Goal: Task Accomplishment & Management: Use online tool/utility

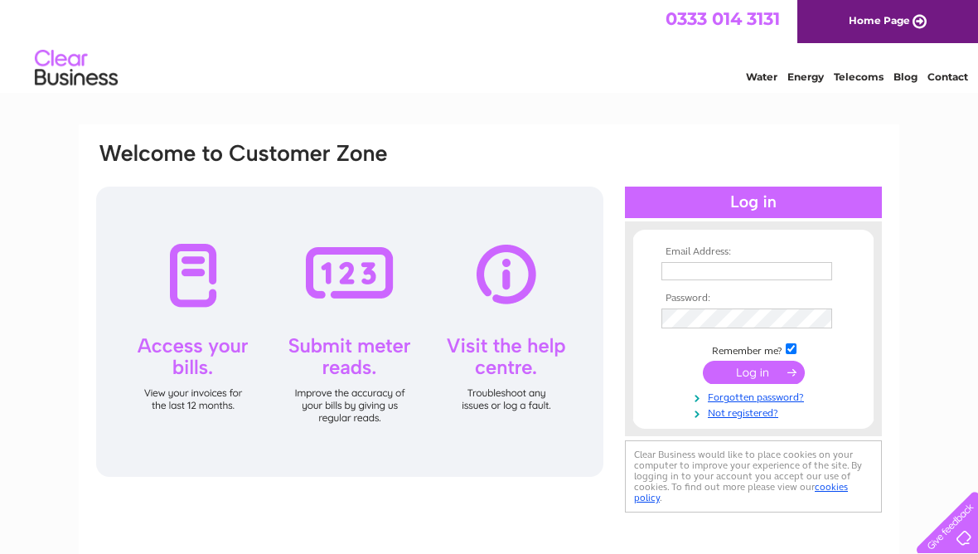
click at [723, 274] on input "text" at bounding box center [746, 271] width 171 height 18
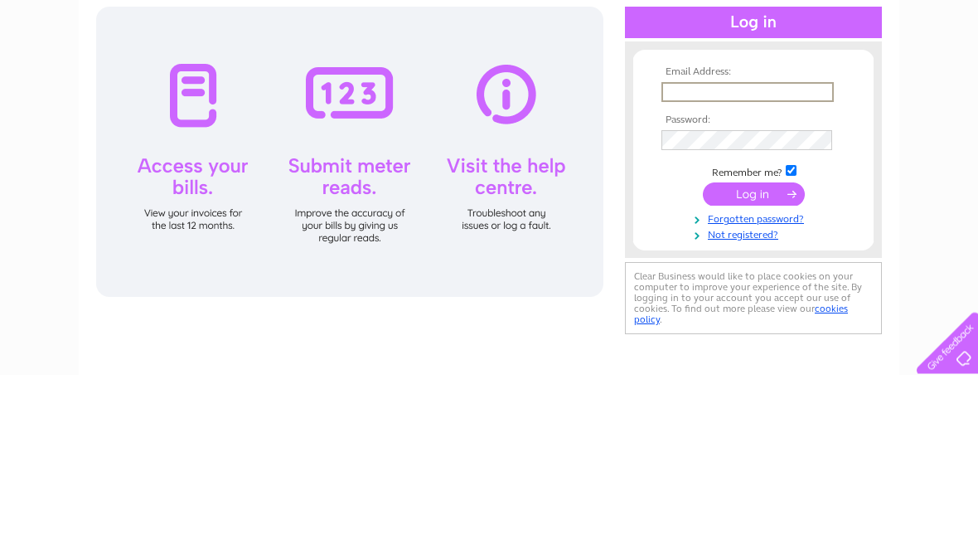
type input "[EMAIL_ADDRESS][DOMAIN_NAME]"
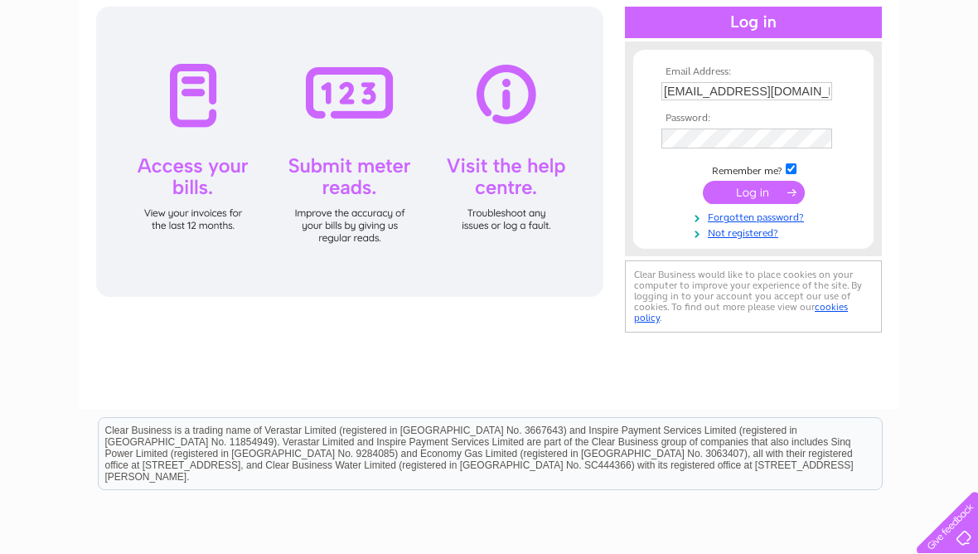
click at [746, 202] on input "submit" at bounding box center [754, 192] width 102 height 23
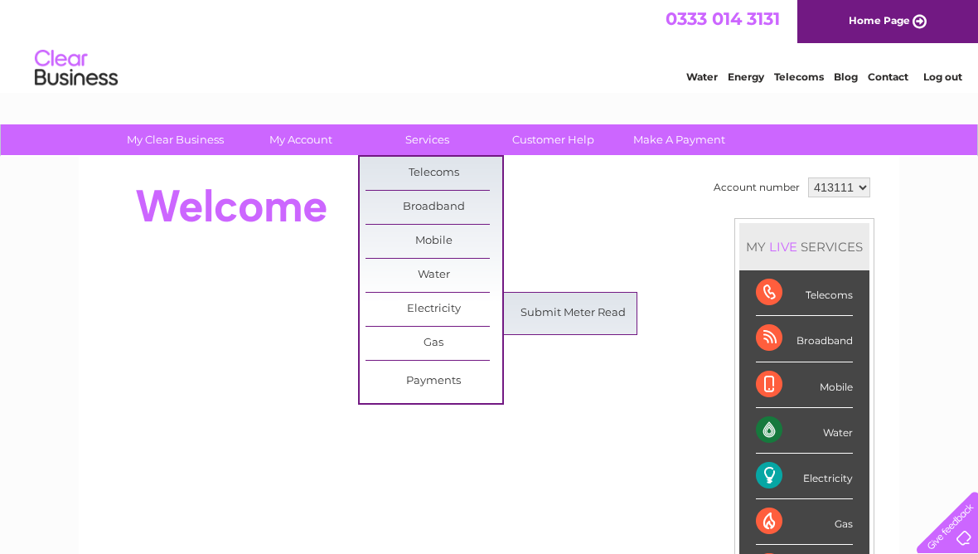
click at [561, 313] on link "Submit Meter Read" at bounding box center [573, 313] width 137 height 33
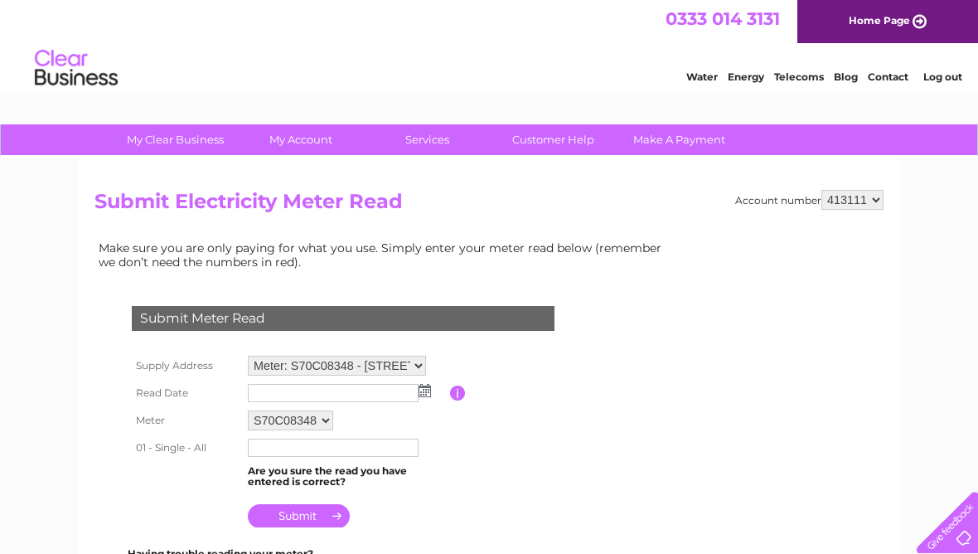
click at [274, 391] on input "text" at bounding box center [333, 393] width 171 height 18
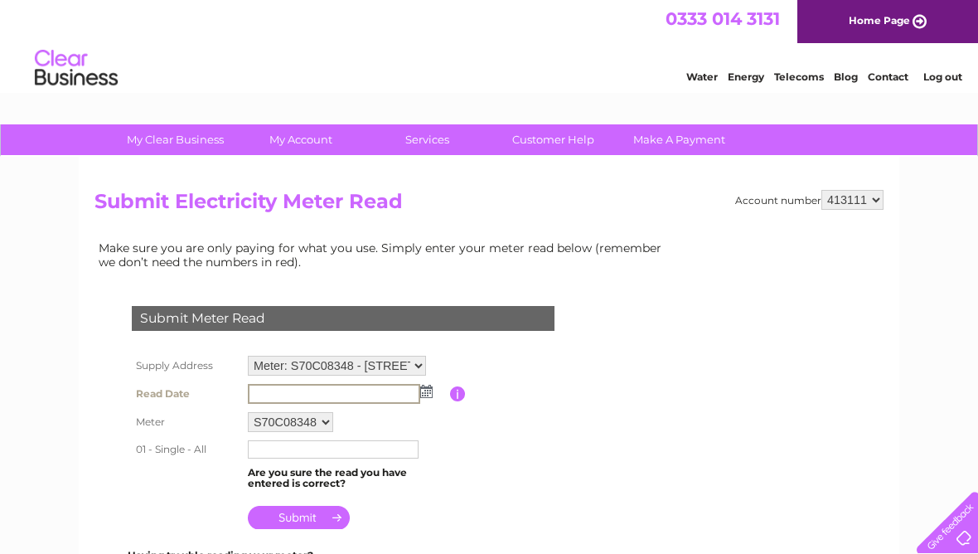
click at [376, 398] on input "text" at bounding box center [334, 394] width 172 height 20
click at [428, 392] on img at bounding box center [426, 391] width 12 height 13
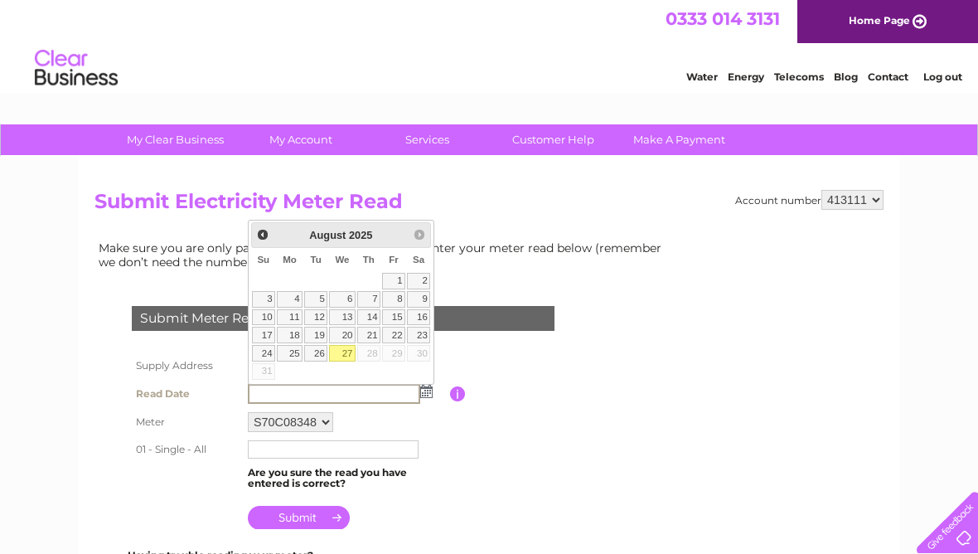
click at [348, 353] on link "27" at bounding box center [342, 353] width 27 height 17
type input "2025/08/27"
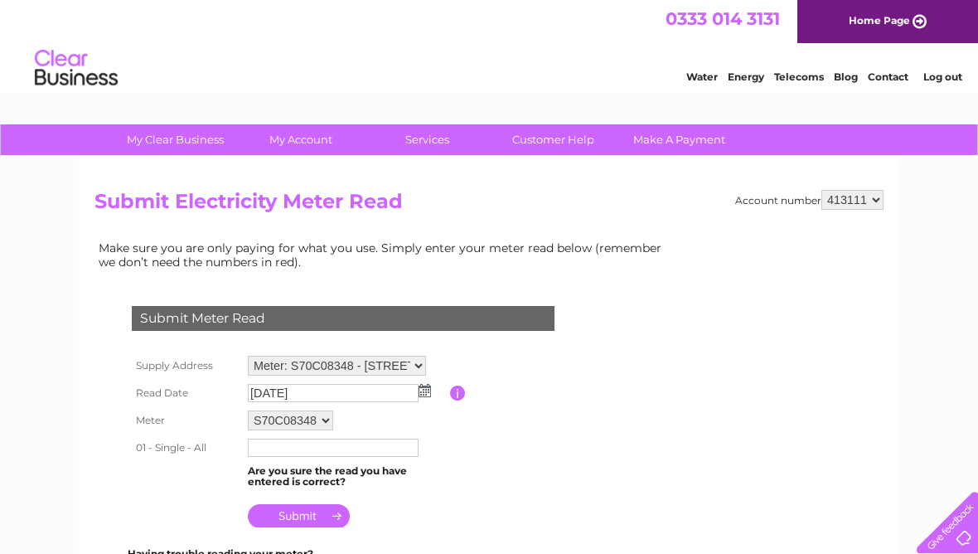
click at [312, 457] on input "text" at bounding box center [333, 447] width 171 height 18
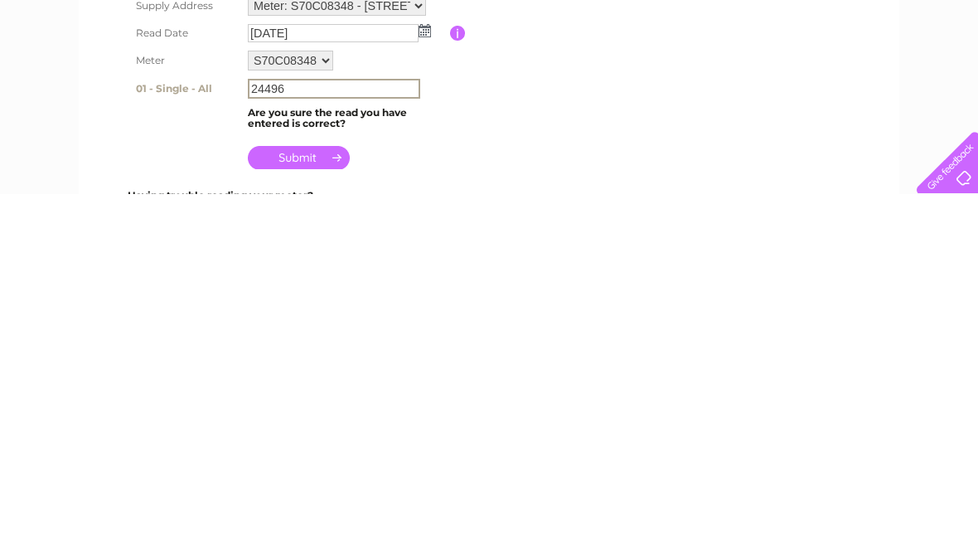
type input "24496"
click at [303, 506] on input "submit" at bounding box center [299, 517] width 102 height 23
